Goal: Task Accomplishment & Management: Manage account settings

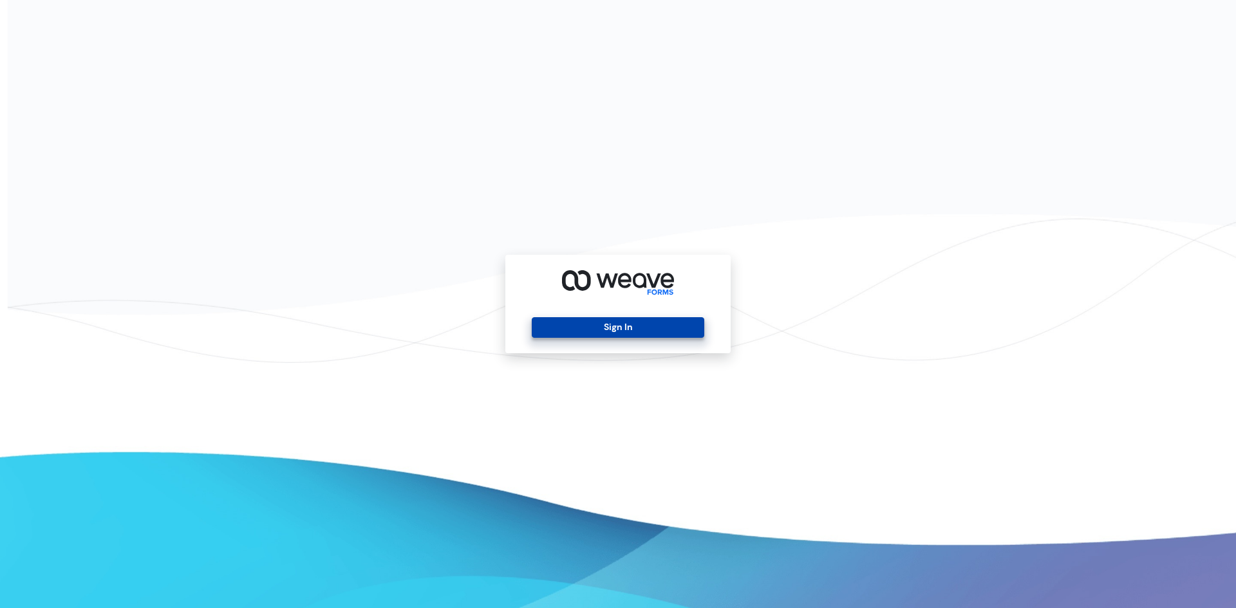
click at [659, 319] on button "Sign In" at bounding box center [618, 327] width 172 height 21
